Goal: Information Seeking & Learning: Learn about a topic

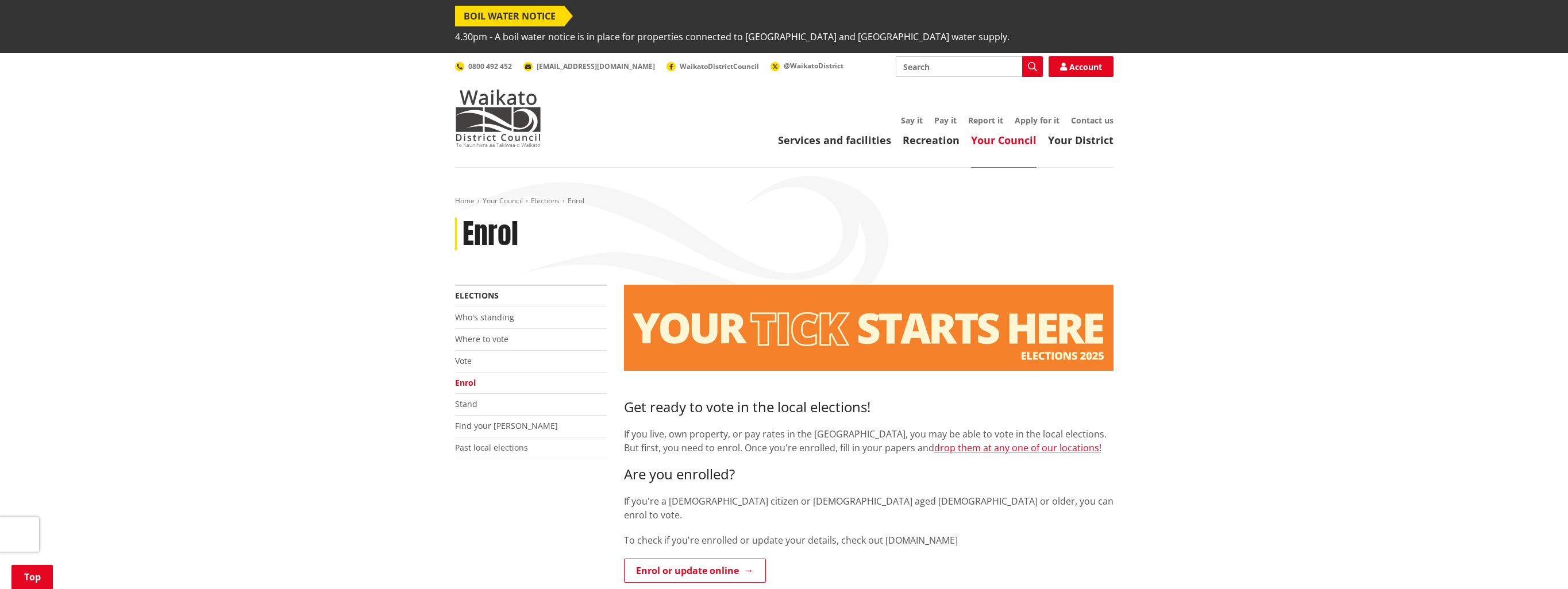
scroll to position [172, 0]
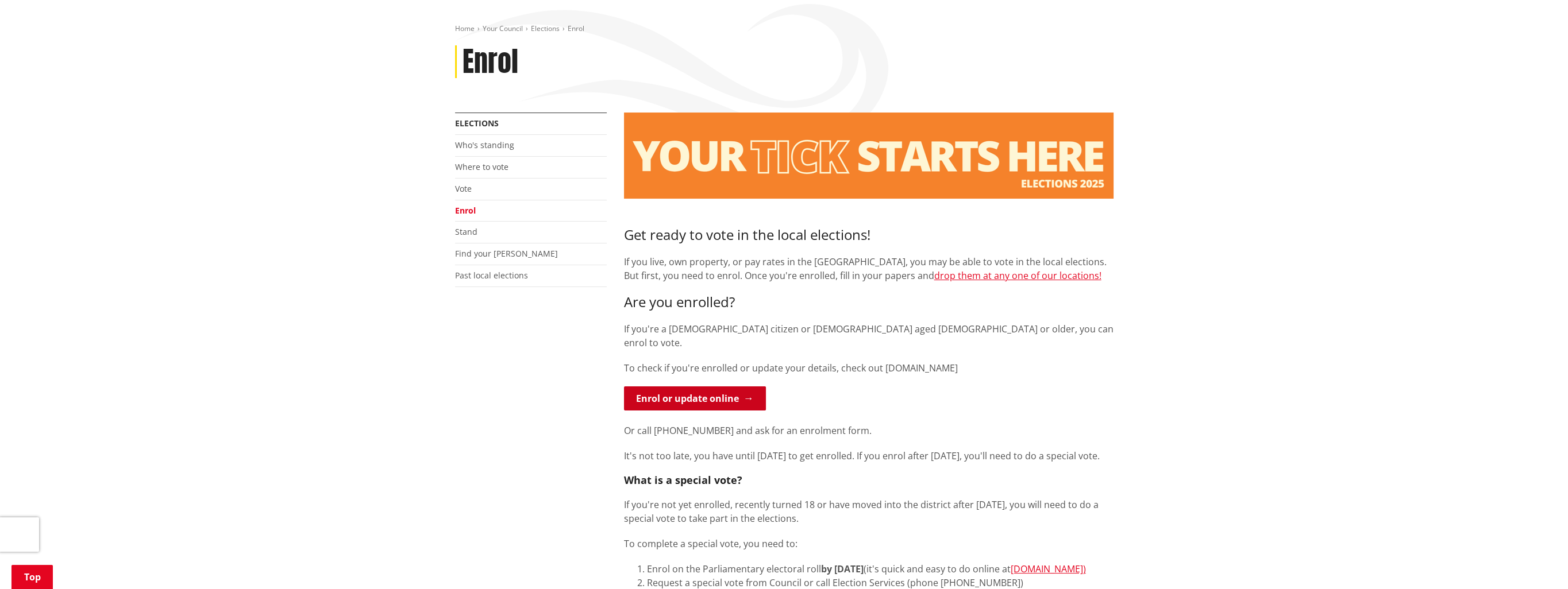
click at [710, 386] on link "Enrol or update online" at bounding box center [695, 399] width 142 height 24
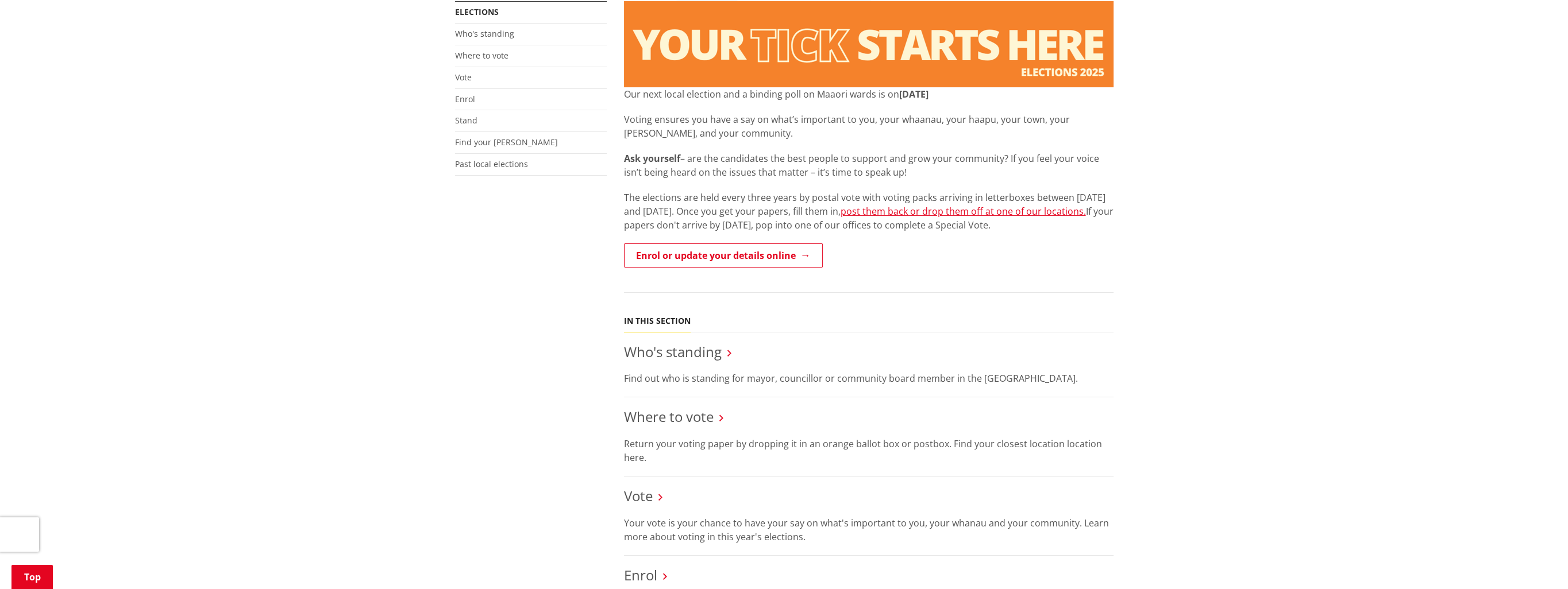
scroll to position [344, 0]
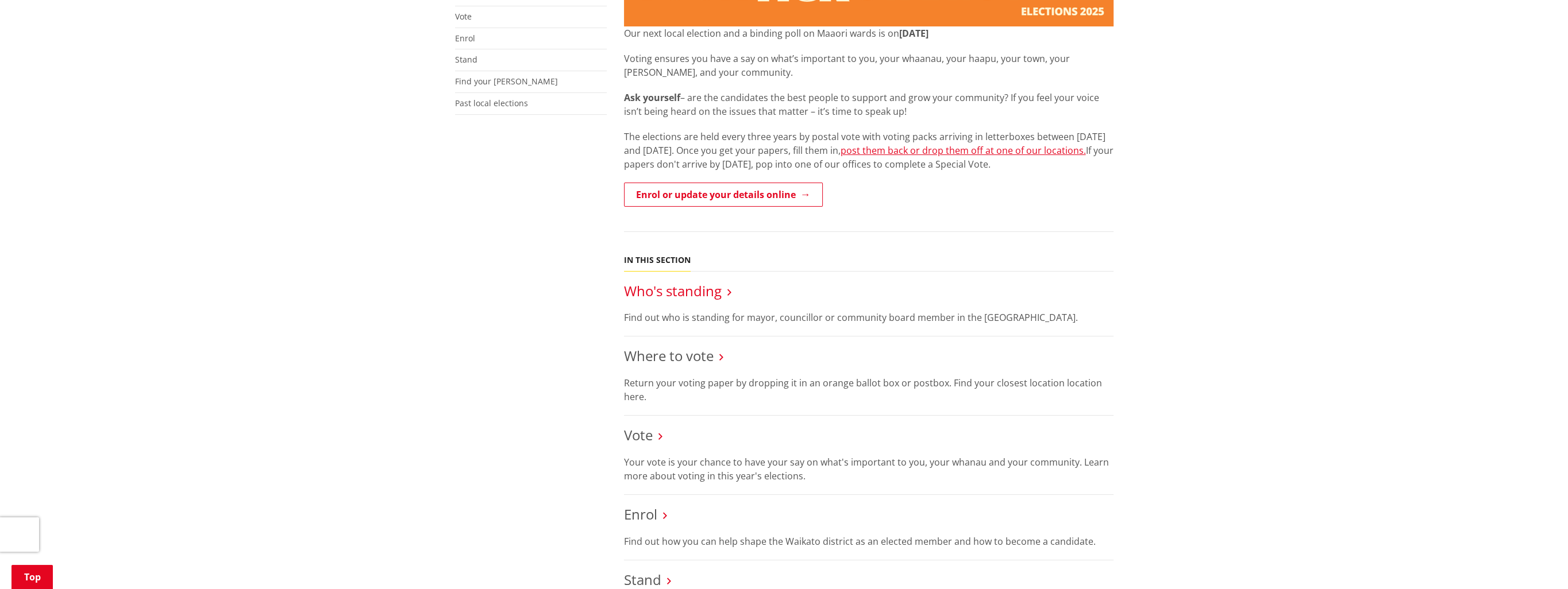
click at [709, 282] on link "Who's standing" at bounding box center [673, 291] width 97 height 19
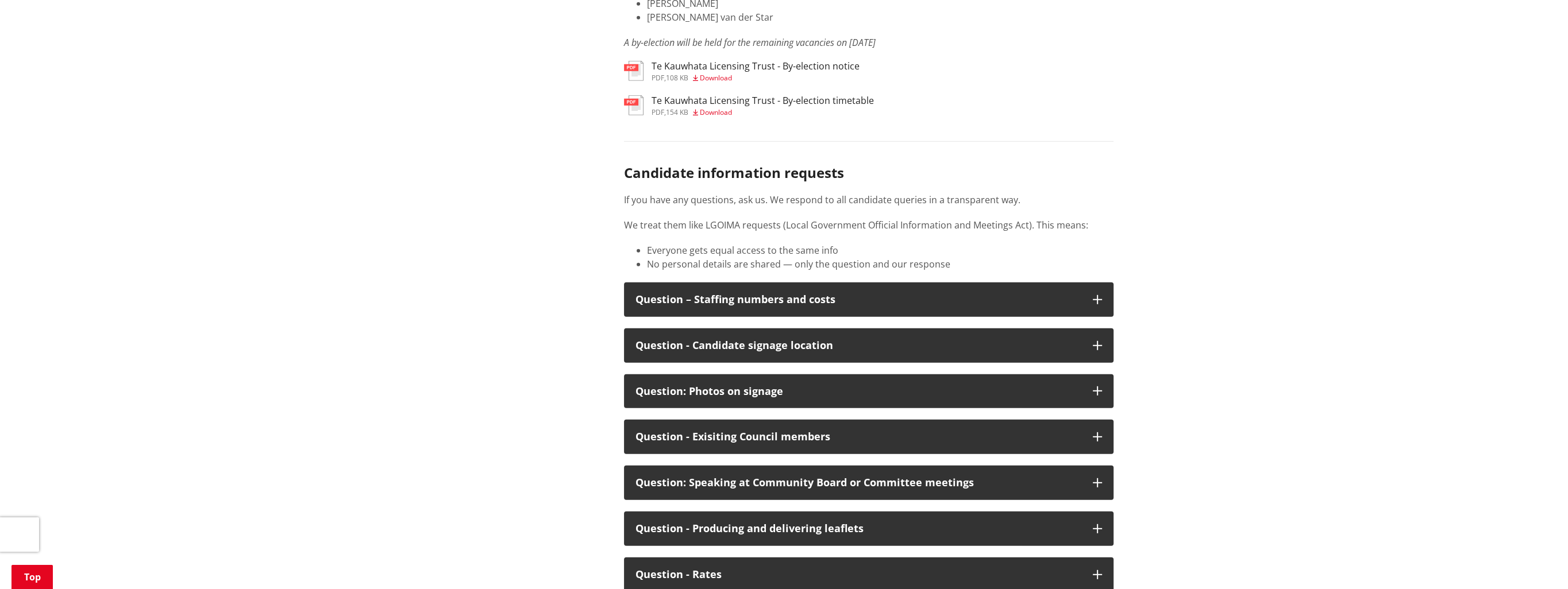
scroll to position [5916, 0]
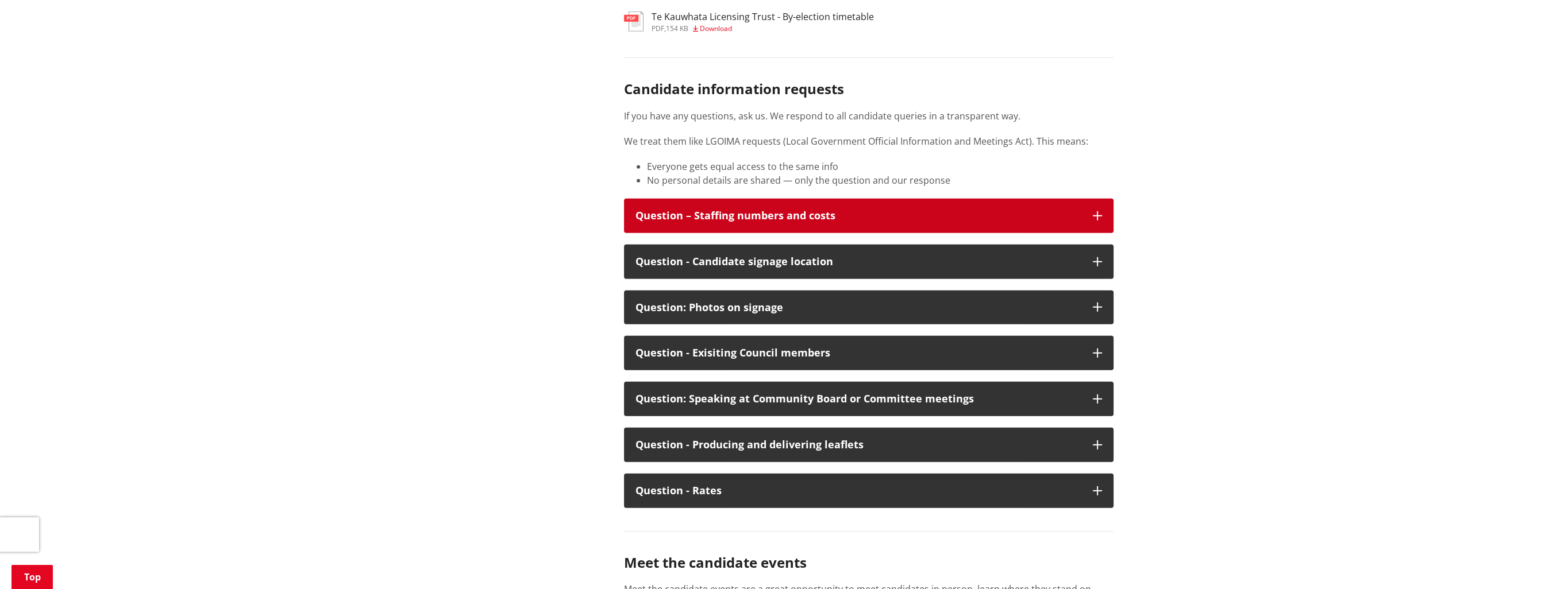
click at [1098, 220] on icon "button" at bounding box center [1097, 215] width 9 height 9
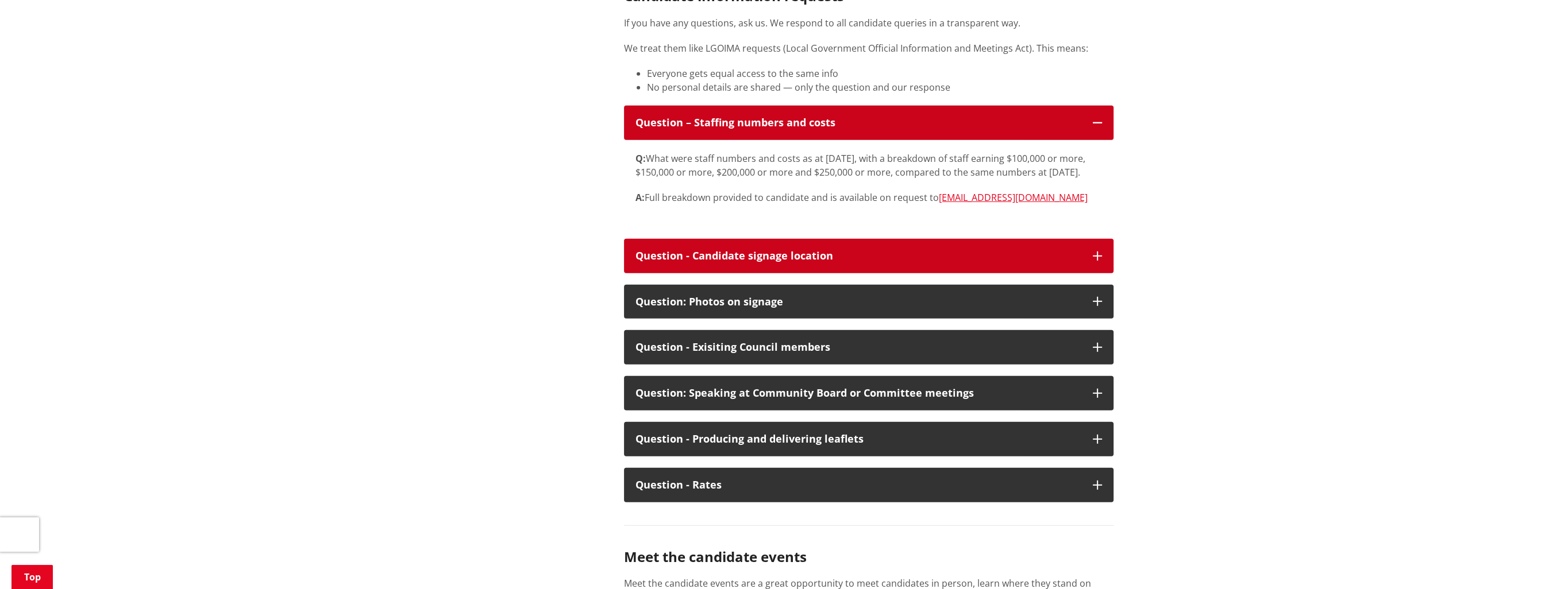
scroll to position [6031, 0]
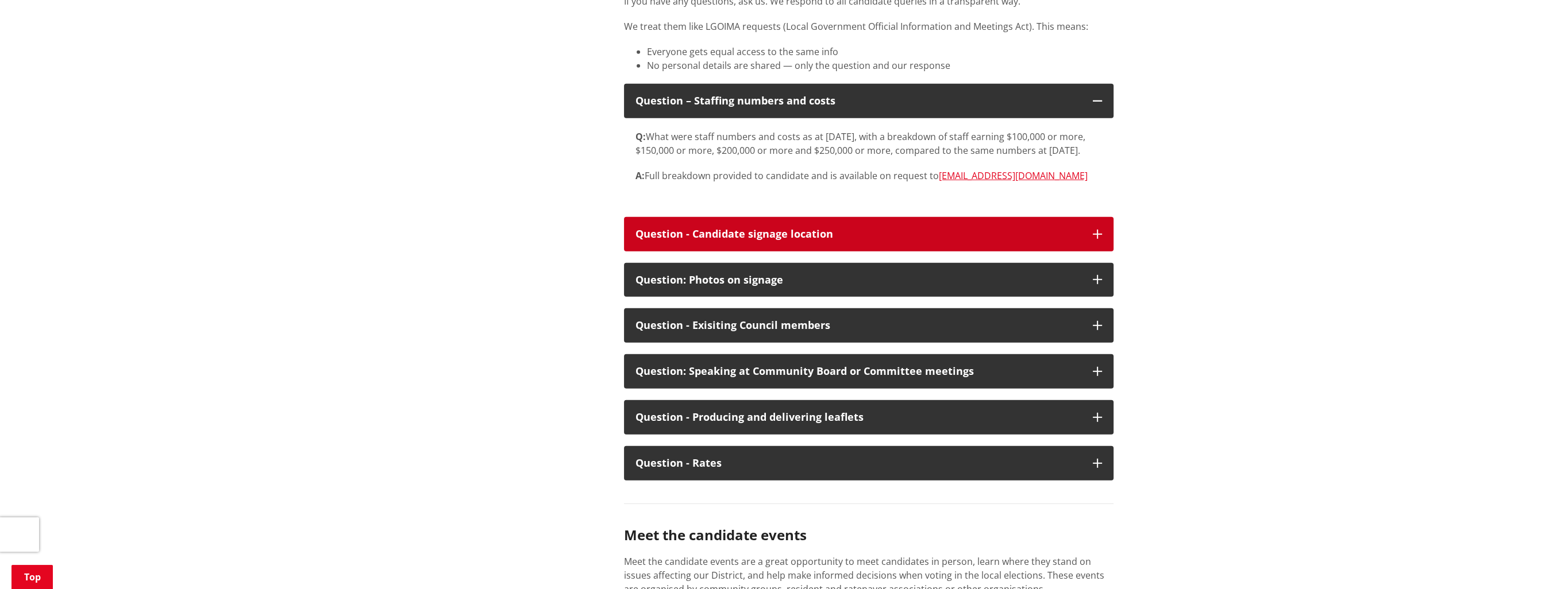
click at [1043, 240] on div "Question - Candidate signage location" at bounding box center [858, 234] width 446 height 12
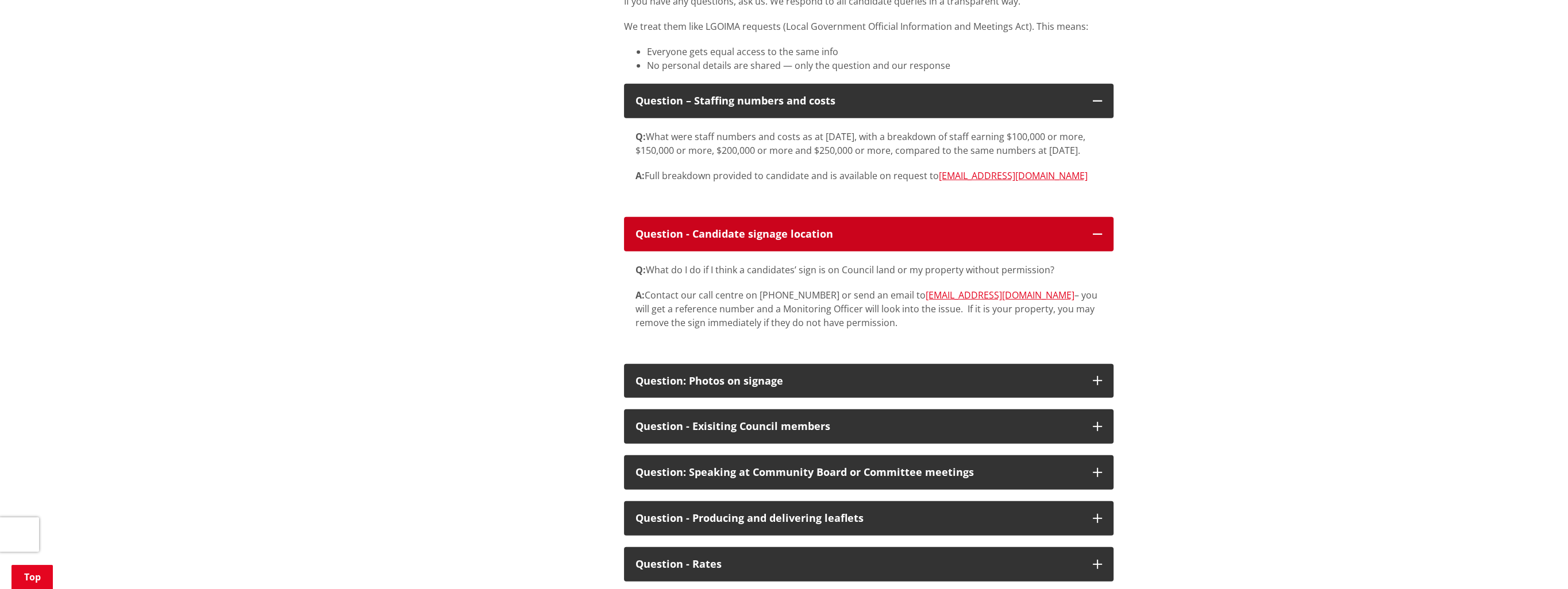
click at [1043, 240] on div "Question - Candidate signage location" at bounding box center [858, 234] width 446 height 12
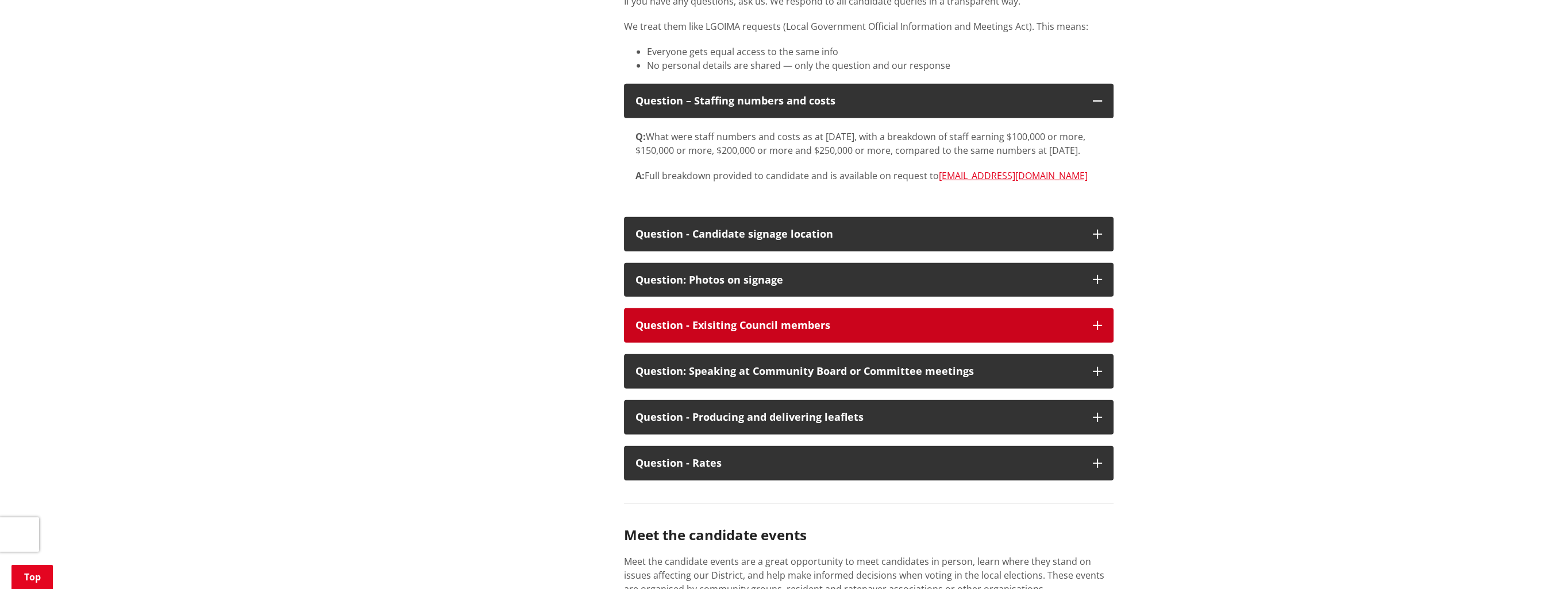
click at [990, 332] on div "Question - Exisiting Council members" at bounding box center [858, 326] width 446 height 12
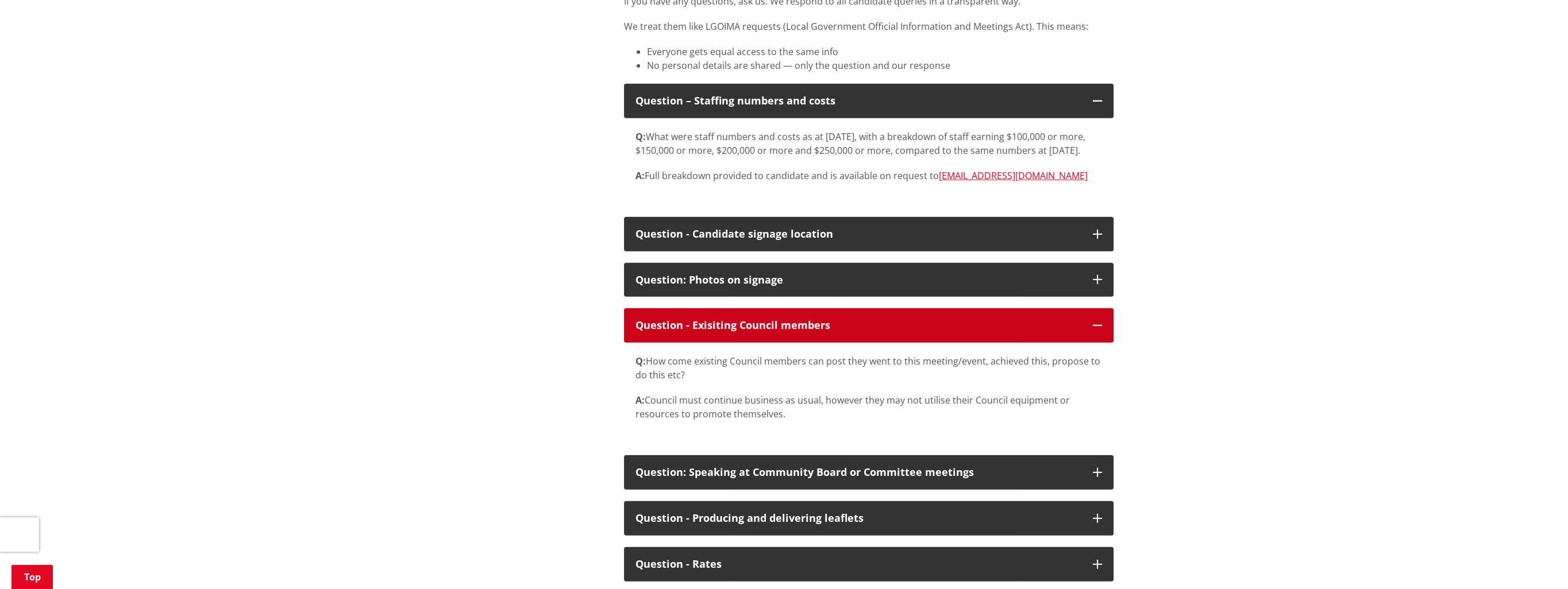
click at [990, 332] on div "Question - Exisiting Council members" at bounding box center [858, 326] width 446 height 12
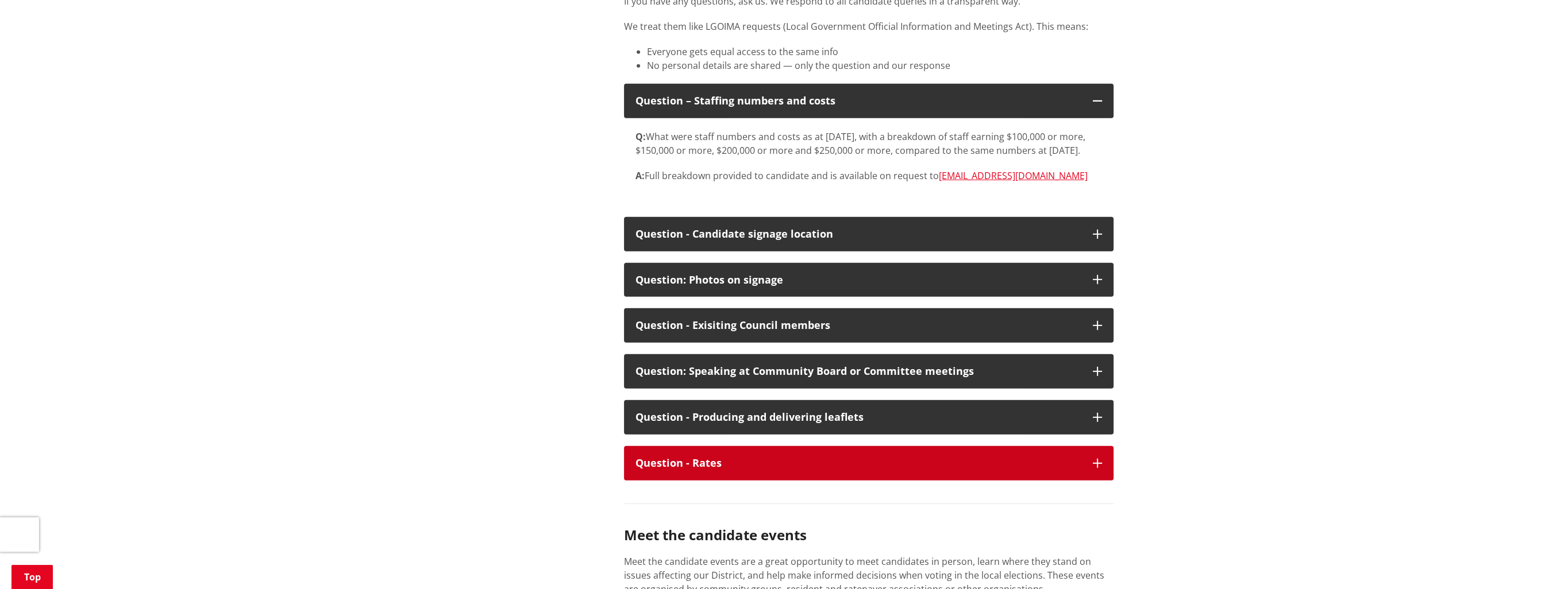
click at [982, 469] on div "Question - Rates" at bounding box center [858, 463] width 446 height 12
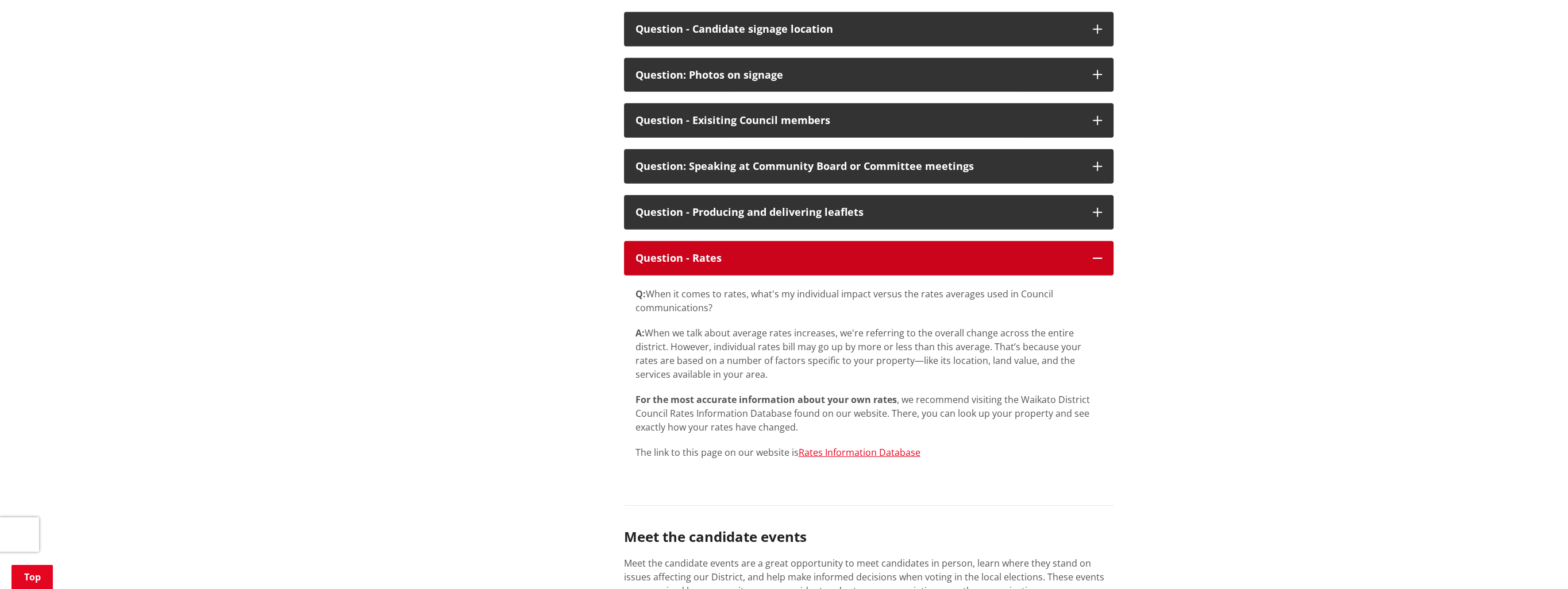
scroll to position [6261, 0]
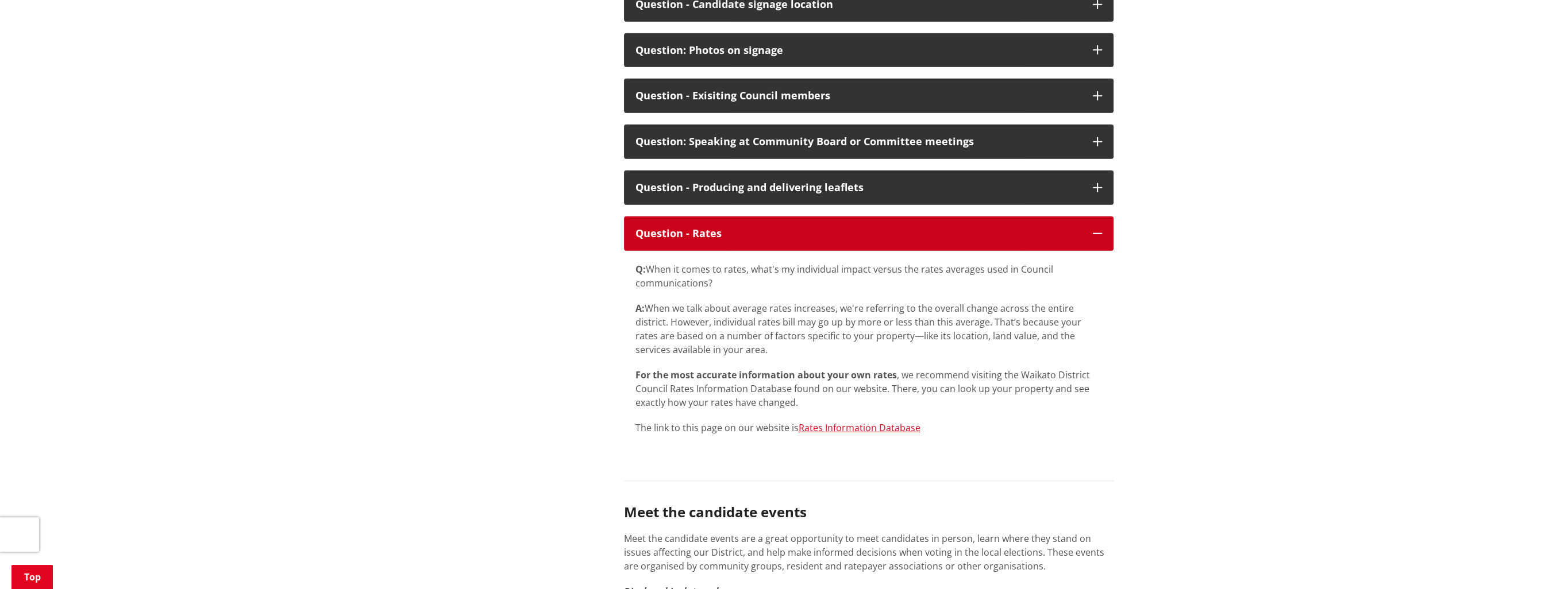
click at [925, 240] on div "Question - Rates" at bounding box center [858, 234] width 446 height 12
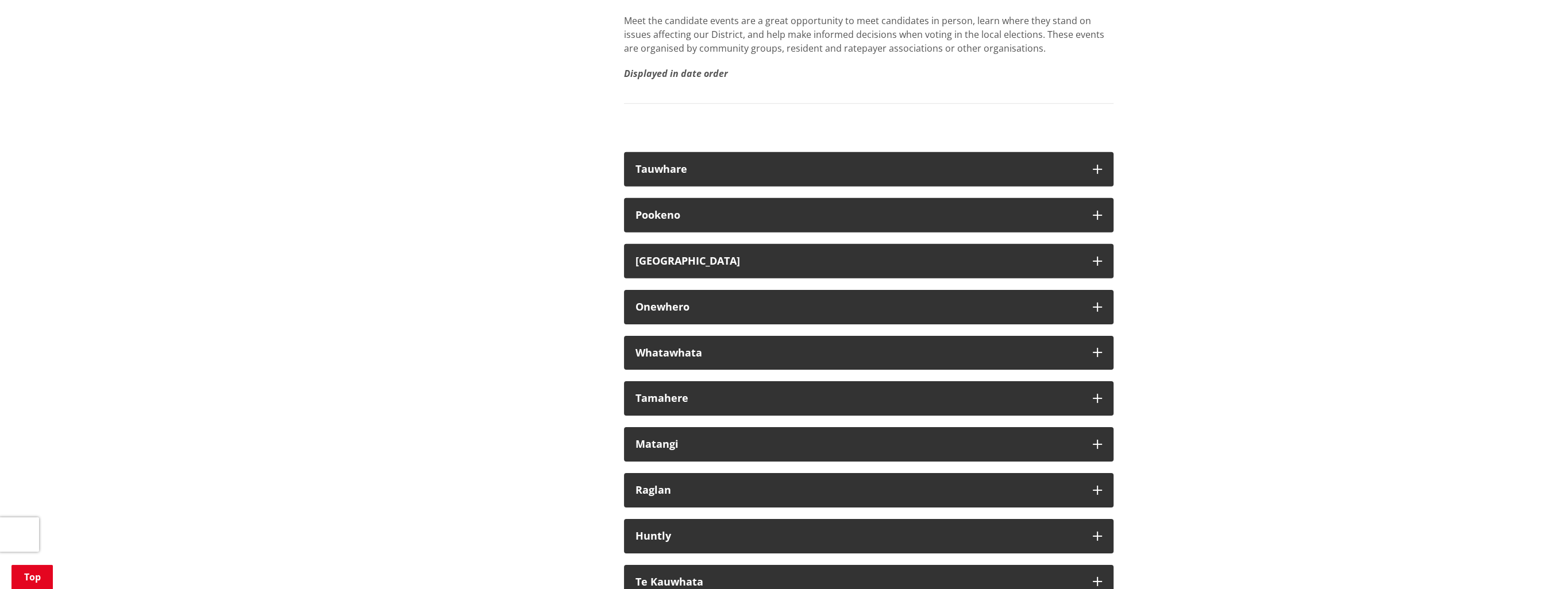
scroll to position [6605, 0]
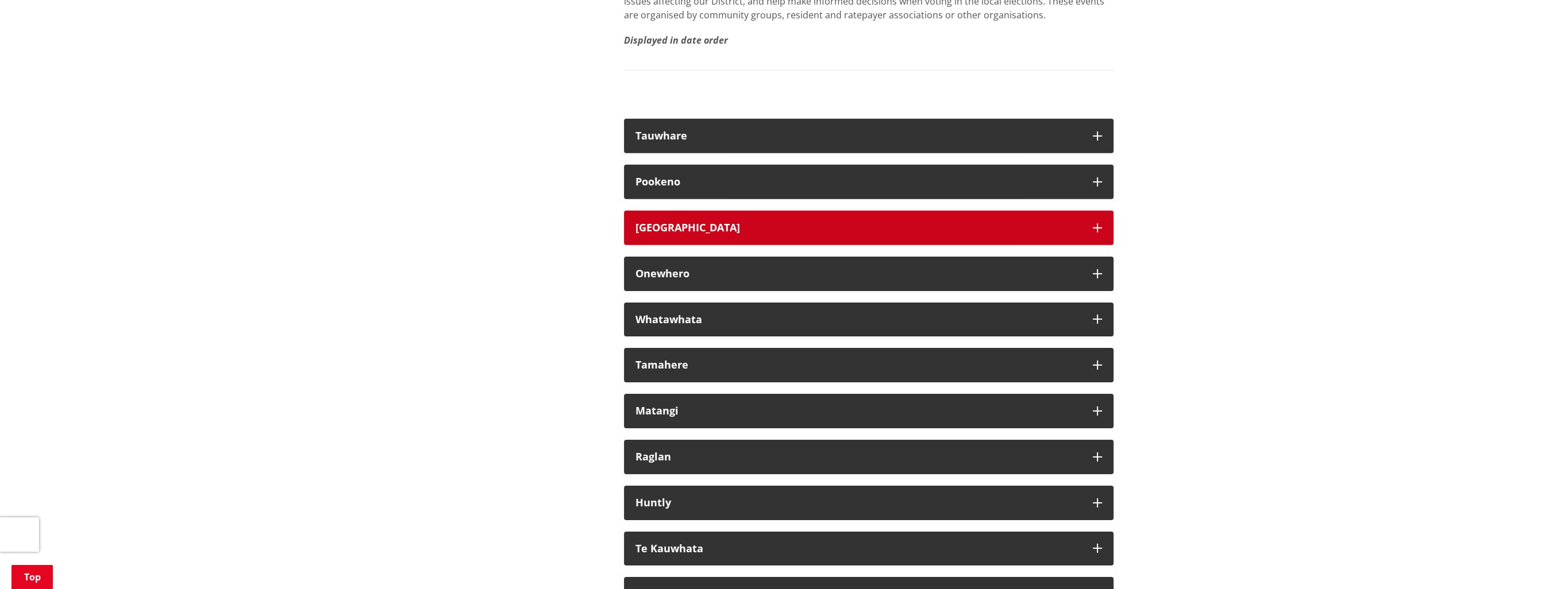
click at [735, 234] on div "[GEOGRAPHIC_DATA]" at bounding box center [858, 228] width 446 height 12
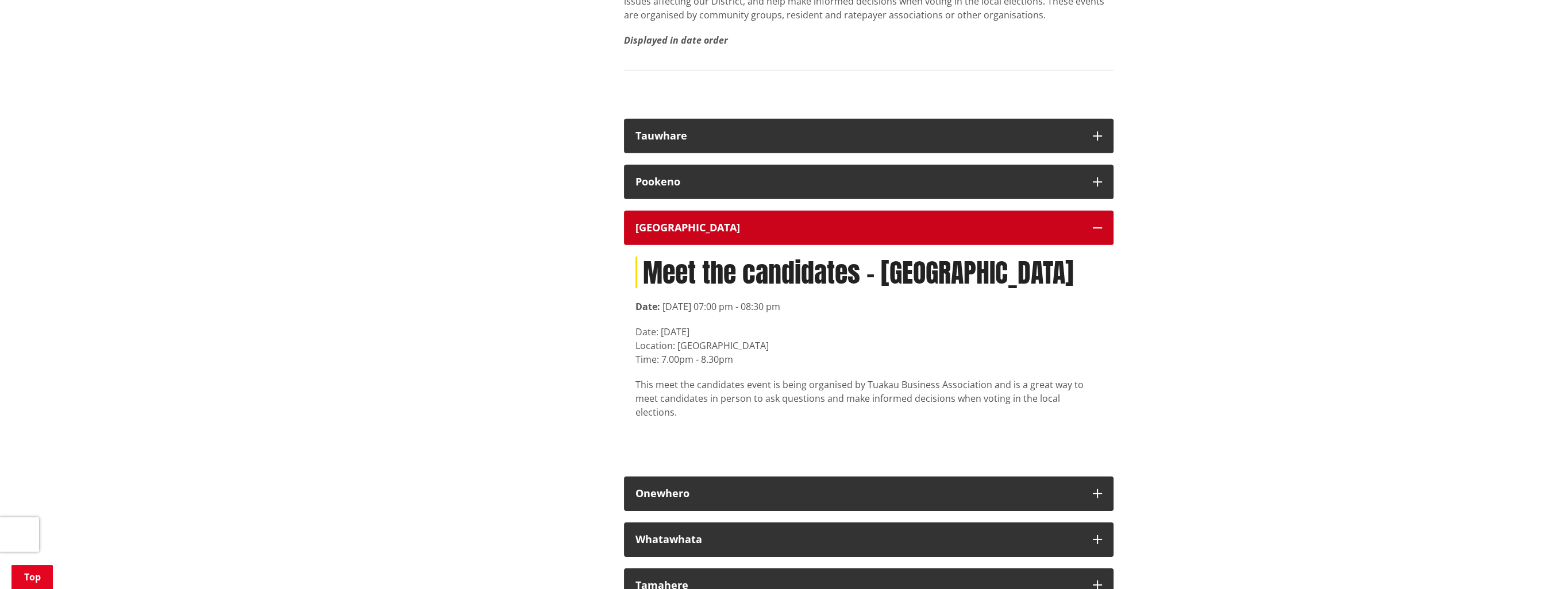
click at [735, 234] on div "[GEOGRAPHIC_DATA]" at bounding box center [858, 228] width 446 height 12
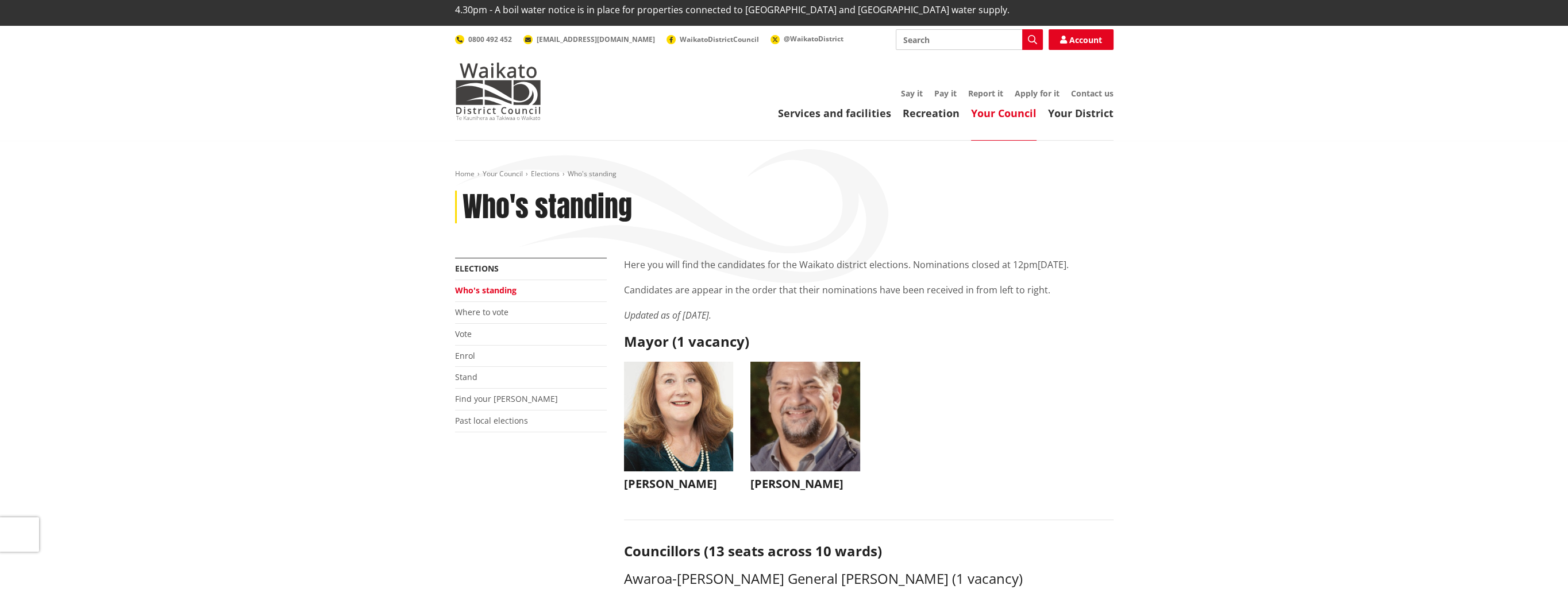
scroll to position [0, 0]
